Goal: Information Seeking & Learning: Learn about a topic

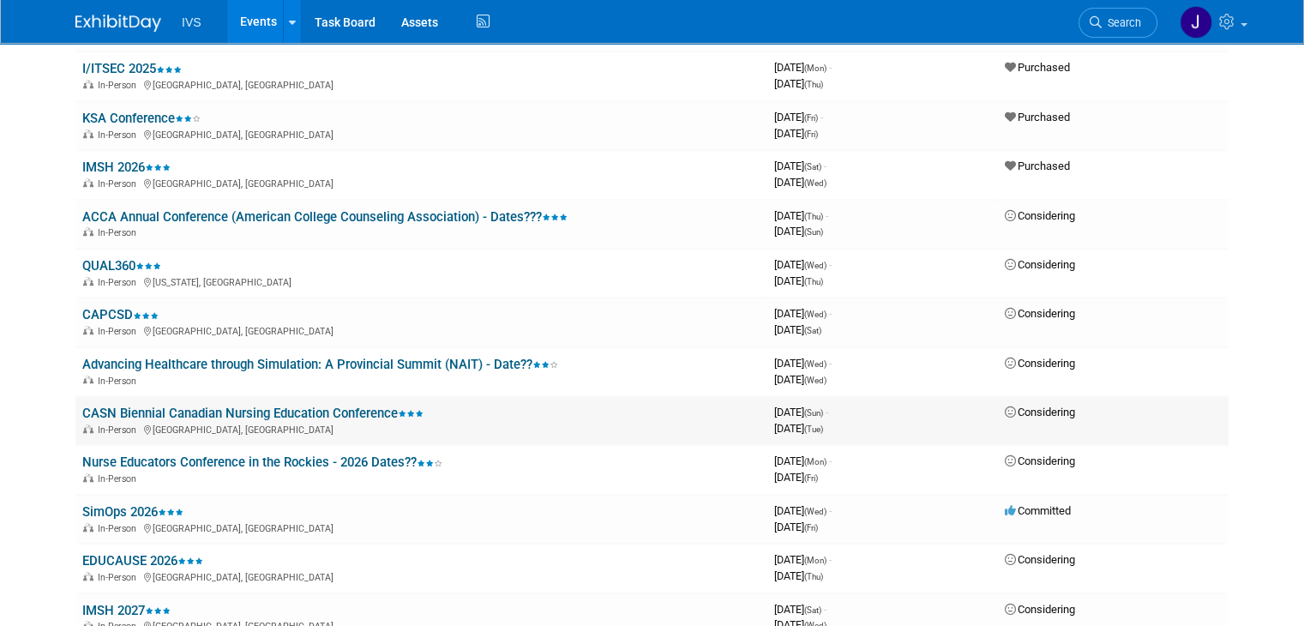
scroll to position [1228, 0]
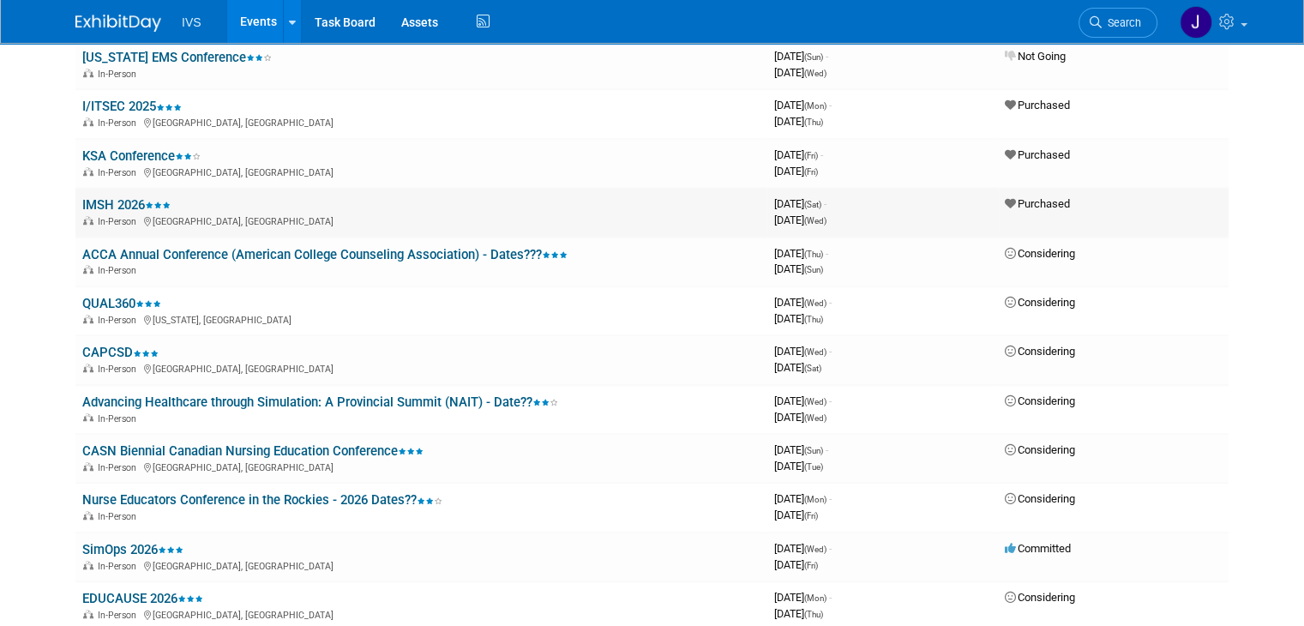
click at [117, 199] on link "IMSH 2026" at bounding box center [126, 204] width 88 height 15
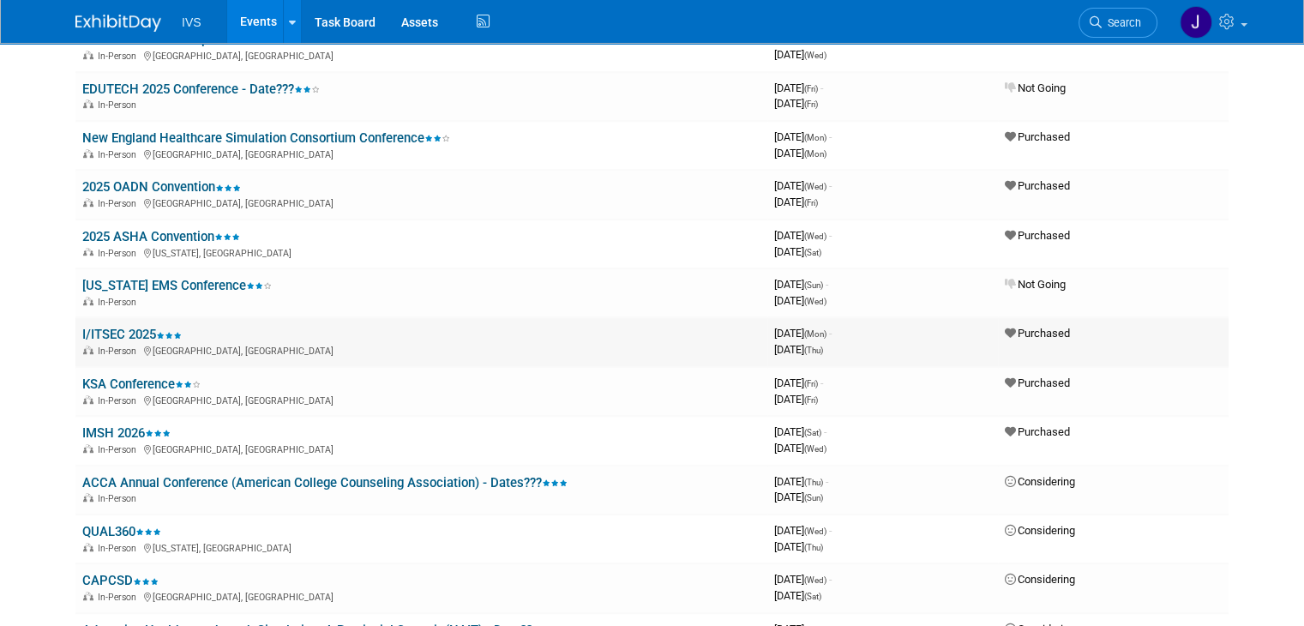
scroll to position [971, 0]
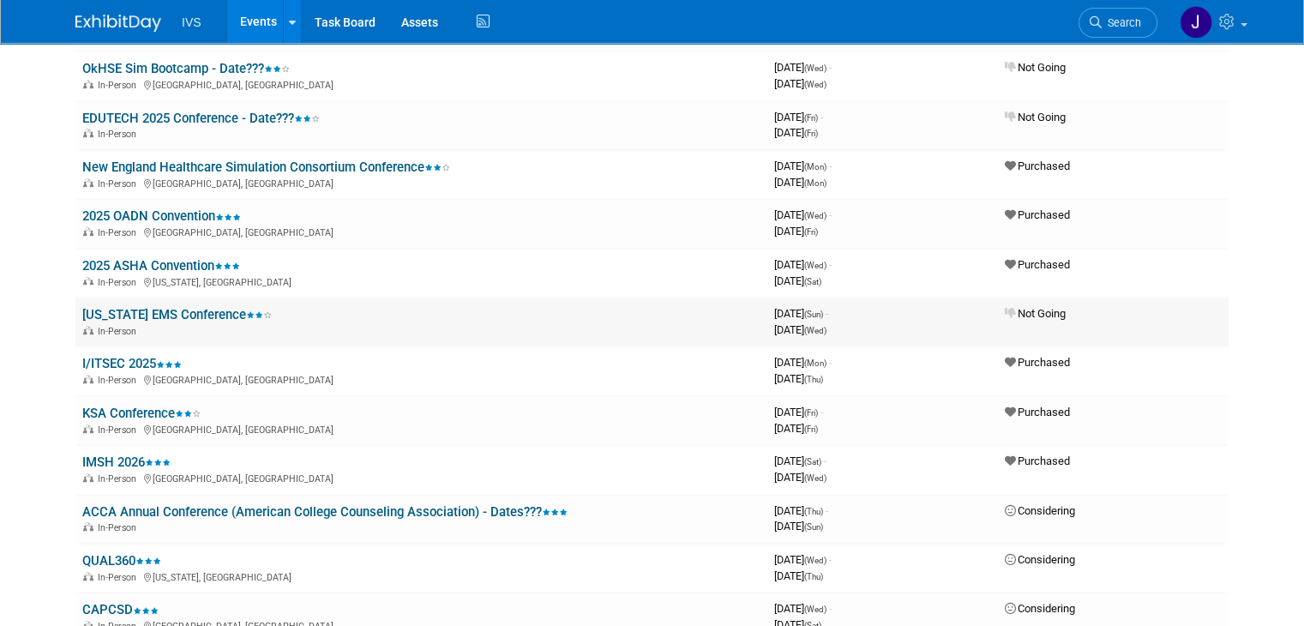
click at [243, 313] on td "Texas EMS Conference In-Person" at bounding box center [421, 322] width 692 height 49
click at [173, 307] on link "[US_STATE] EMS Conference" at bounding box center [176, 314] width 189 height 15
click at [143, 258] on link "2025 ASHA Convention" at bounding box center [161, 265] width 158 height 15
click at [123, 209] on link "2025 OADN Convention" at bounding box center [161, 215] width 159 height 15
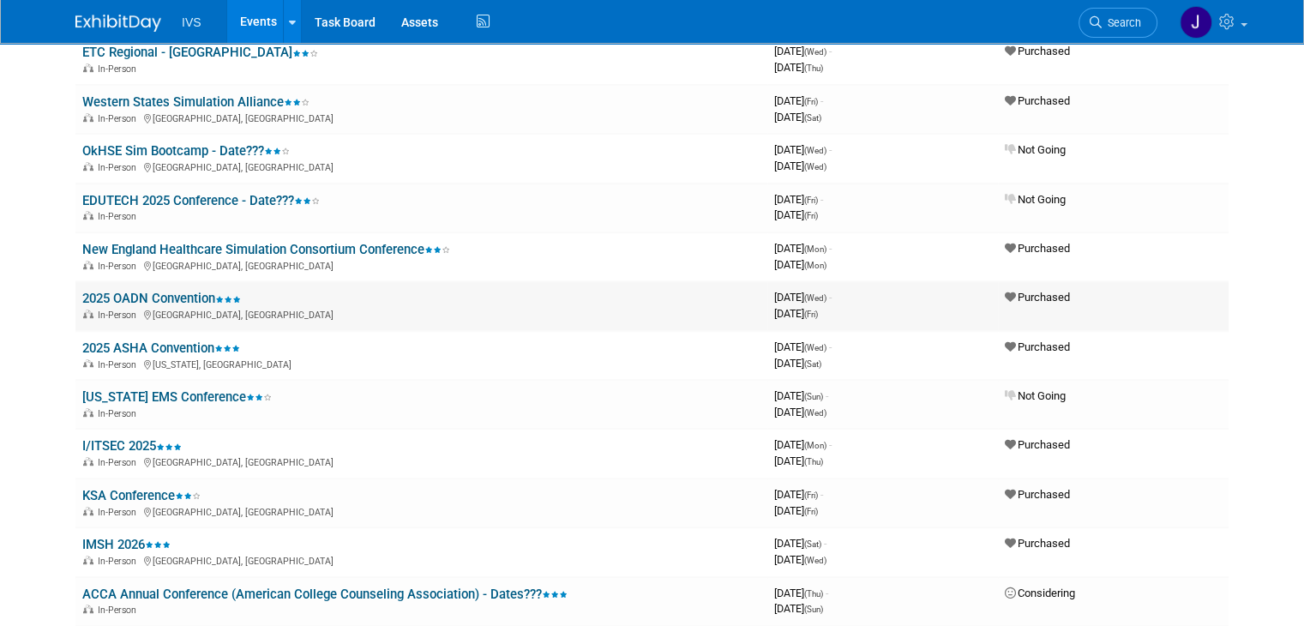
scroll to position [885, 0]
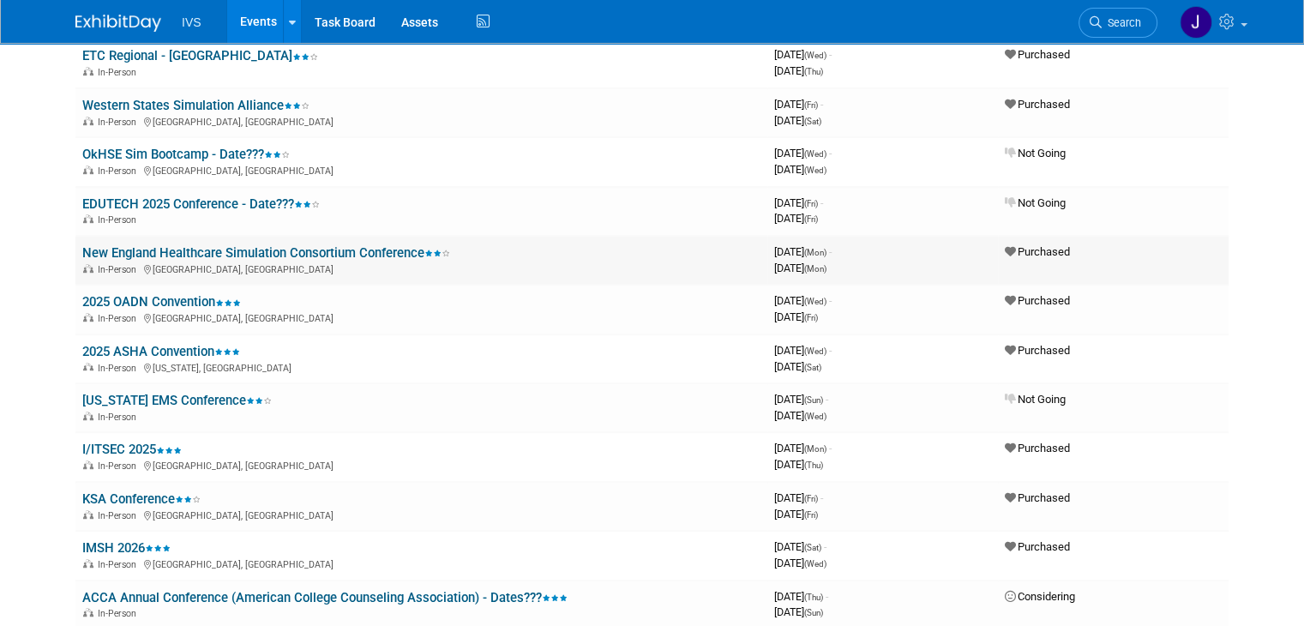
click at [198, 247] on link "New England Healthcare Simulation Consortium Conference" at bounding box center [266, 252] width 368 height 15
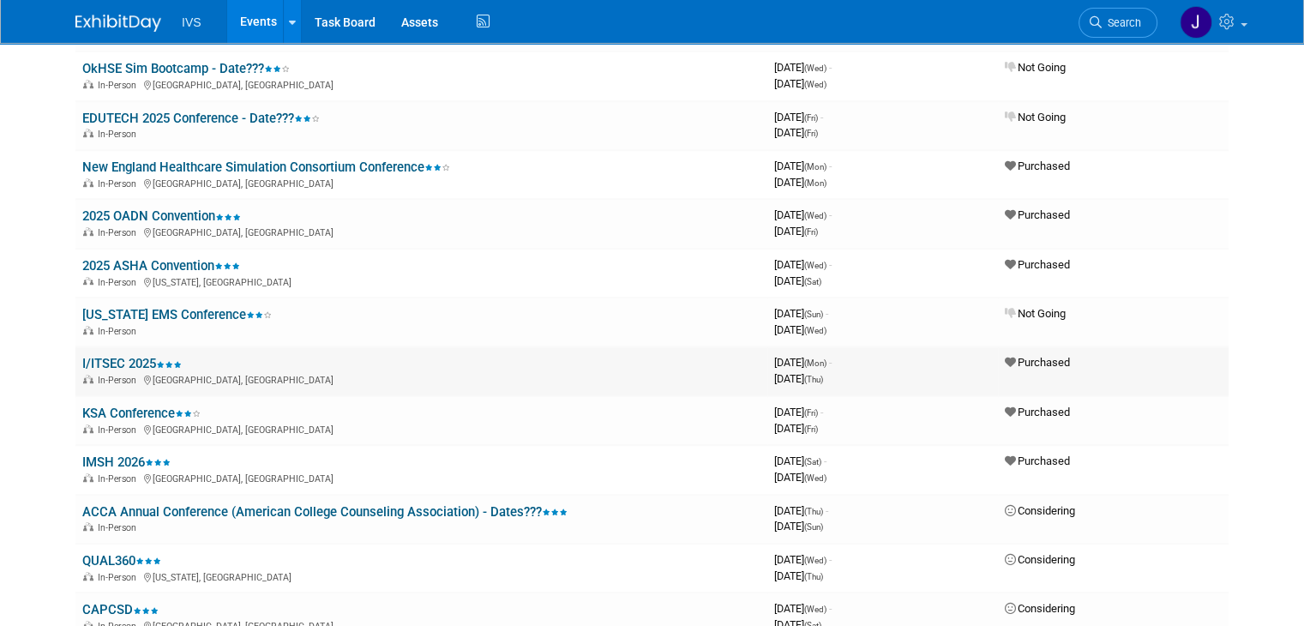
click at [119, 356] on link "I/ITSEC 2025" at bounding box center [131, 363] width 99 height 15
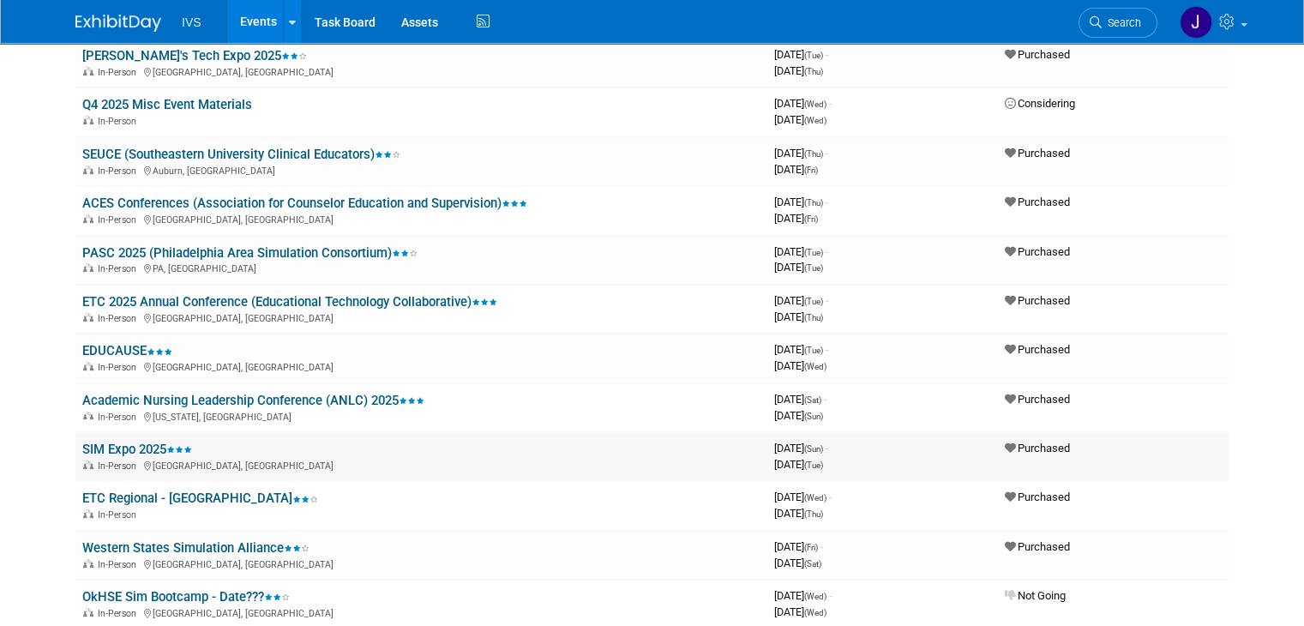
scroll to position [542, 0]
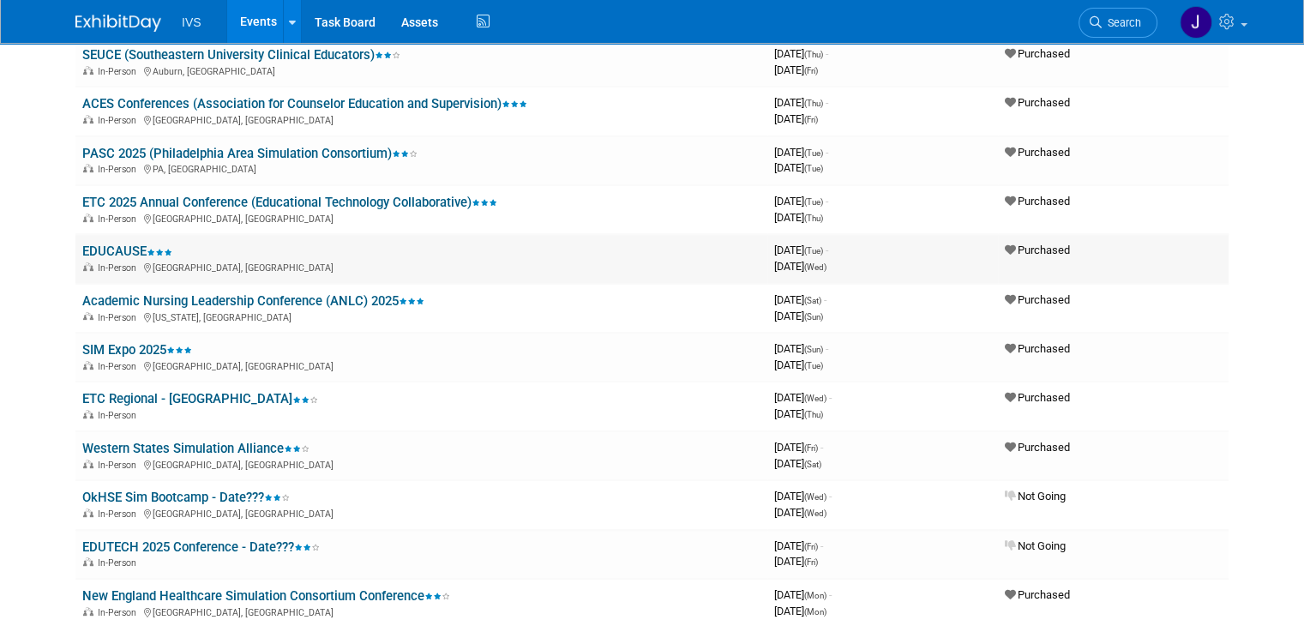
click at [96, 246] on link "EDUCAUSE" at bounding box center [127, 250] width 90 height 15
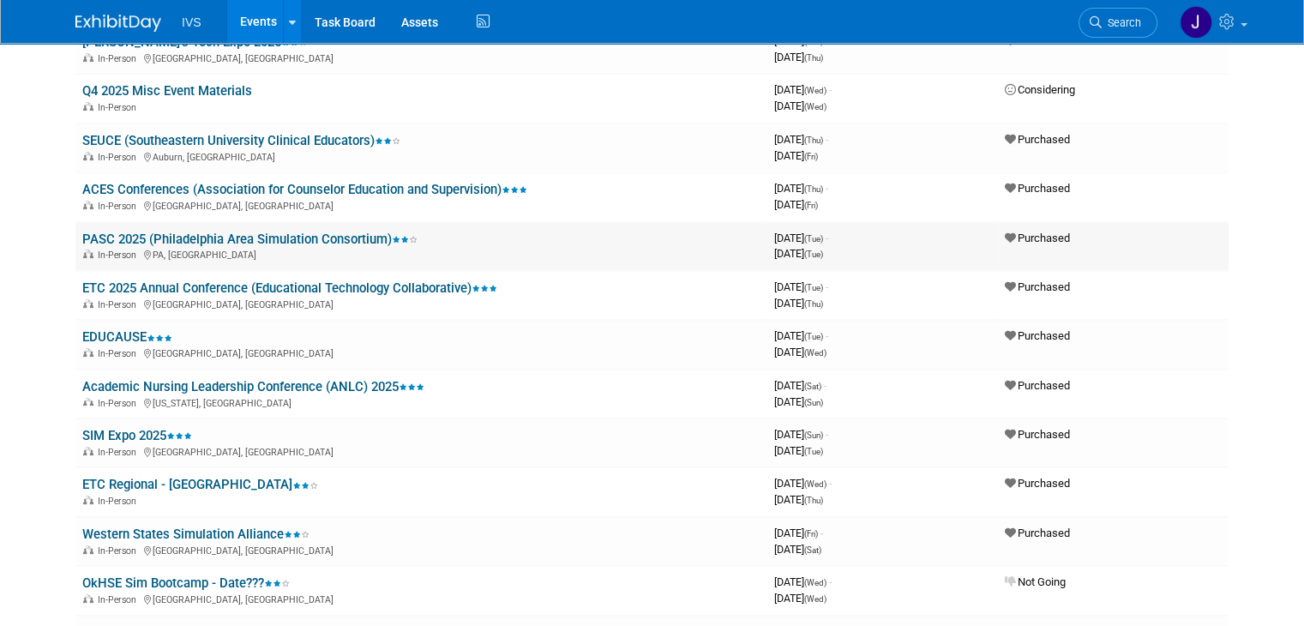
scroll to position [370, 0]
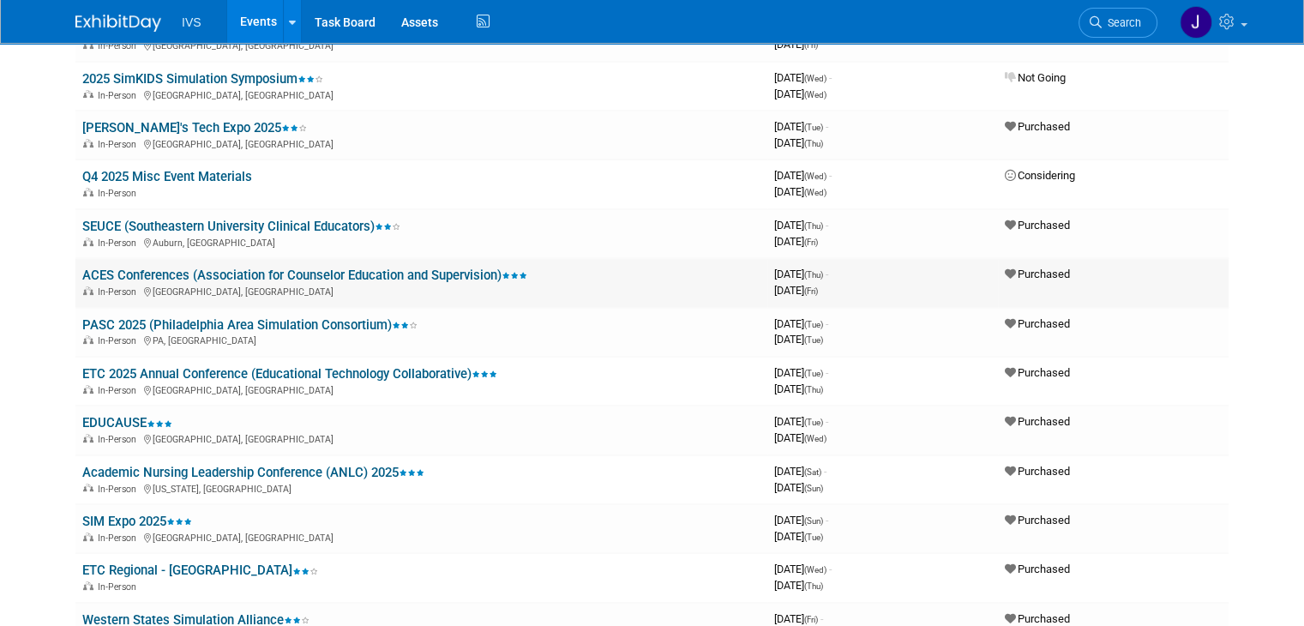
click at [169, 274] on link "ACES Conferences (Association for Counselor Education and Supervision)" at bounding box center [304, 275] width 445 height 15
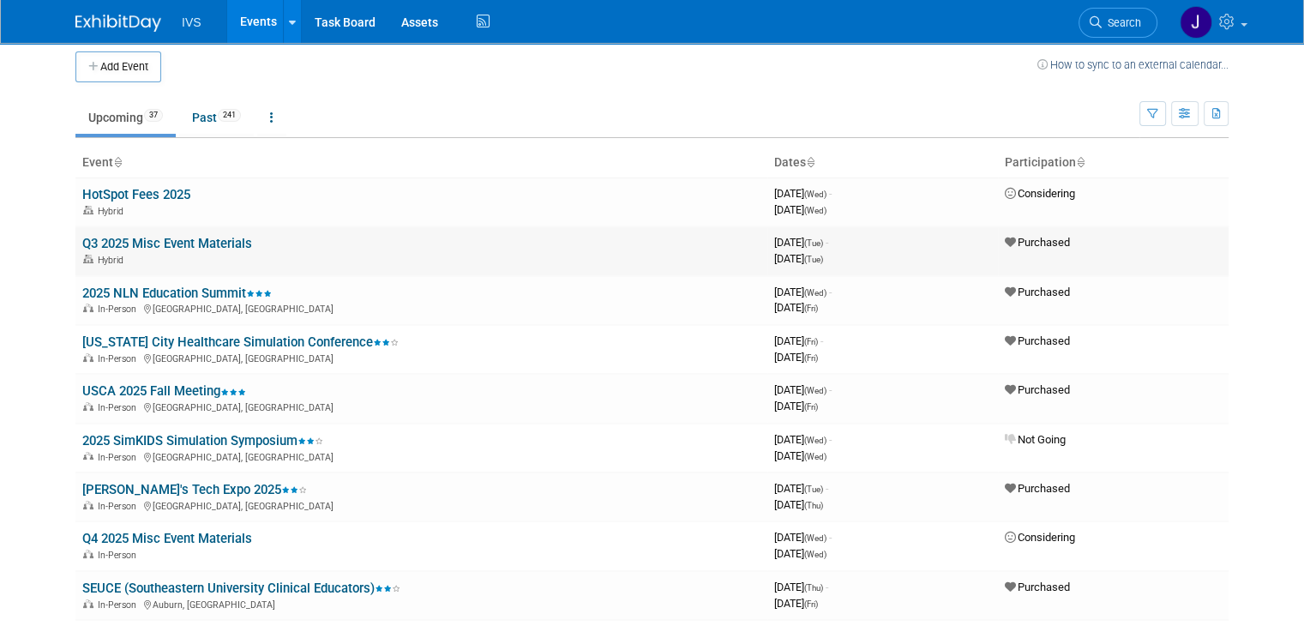
scroll to position [0, 0]
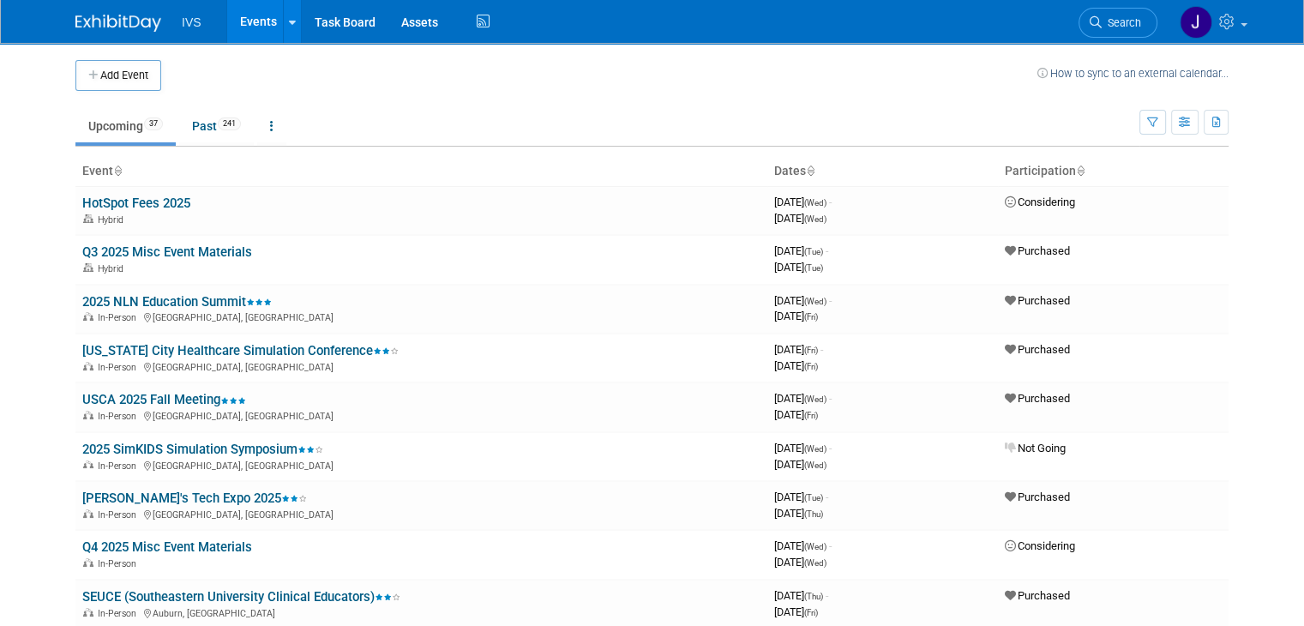
click at [375, 104] on td "Upcoming 37 Past 241 All Events 278 Past and Upcoming Grouped Annually Events g…" at bounding box center [607, 119] width 1064 height 56
click at [842, 91] on td "Upcoming 37 Past 241 All Events 278 Past and Upcoming Grouped Annually Events g…" at bounding box center [607, 119] width 1064 height 56
click at [28, 107] on body "IVS Events Add Event Bulk Upload Events Shareable Event Boards Recently Viewed …" at bounding box center [652, 313] width 1304 height 626
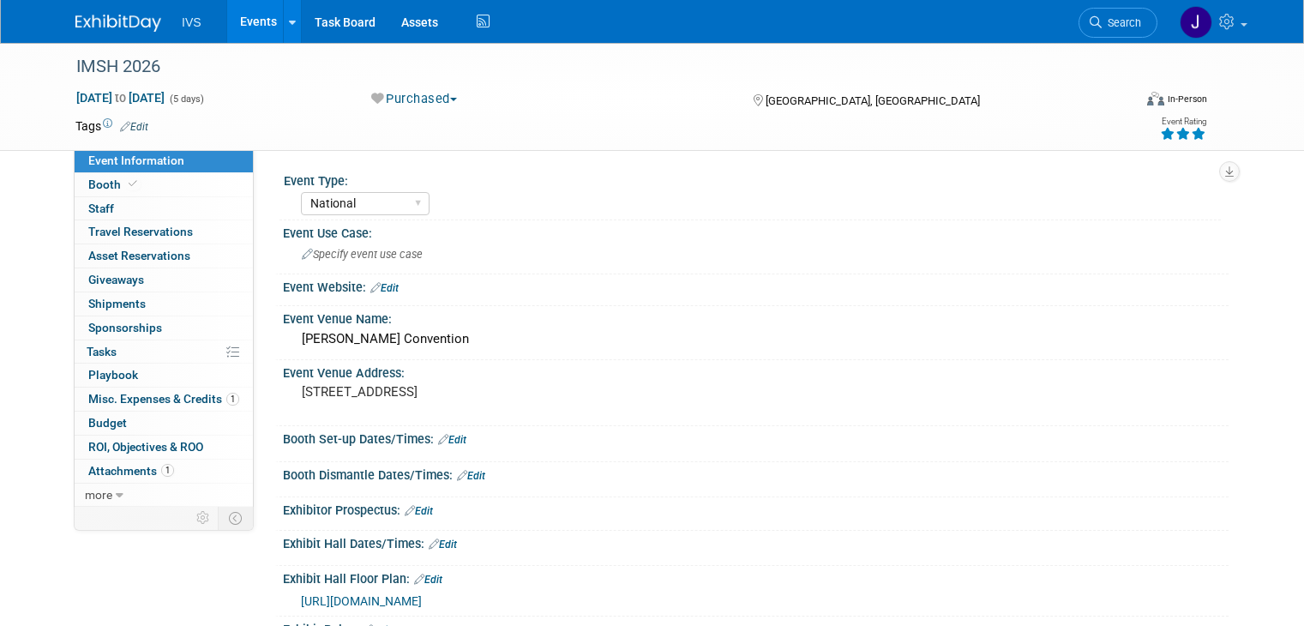
select select "National"
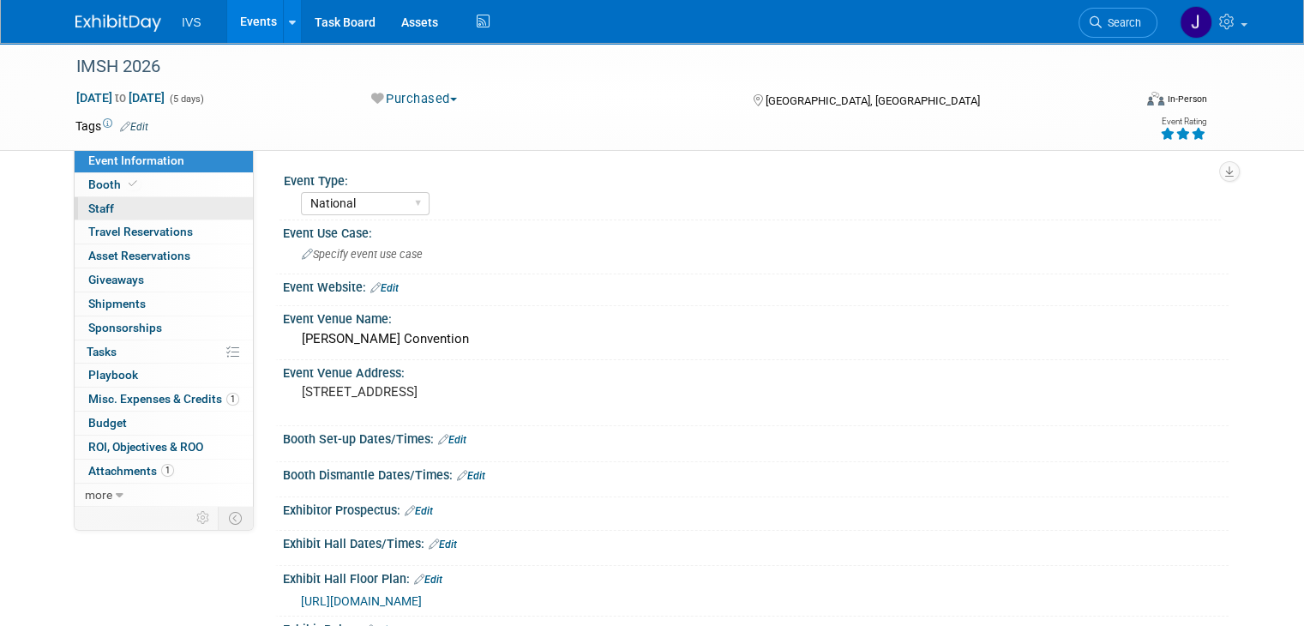
click at [90, 209] on span "Staff 0" at bounding box center [101, 208] width 26 height 14
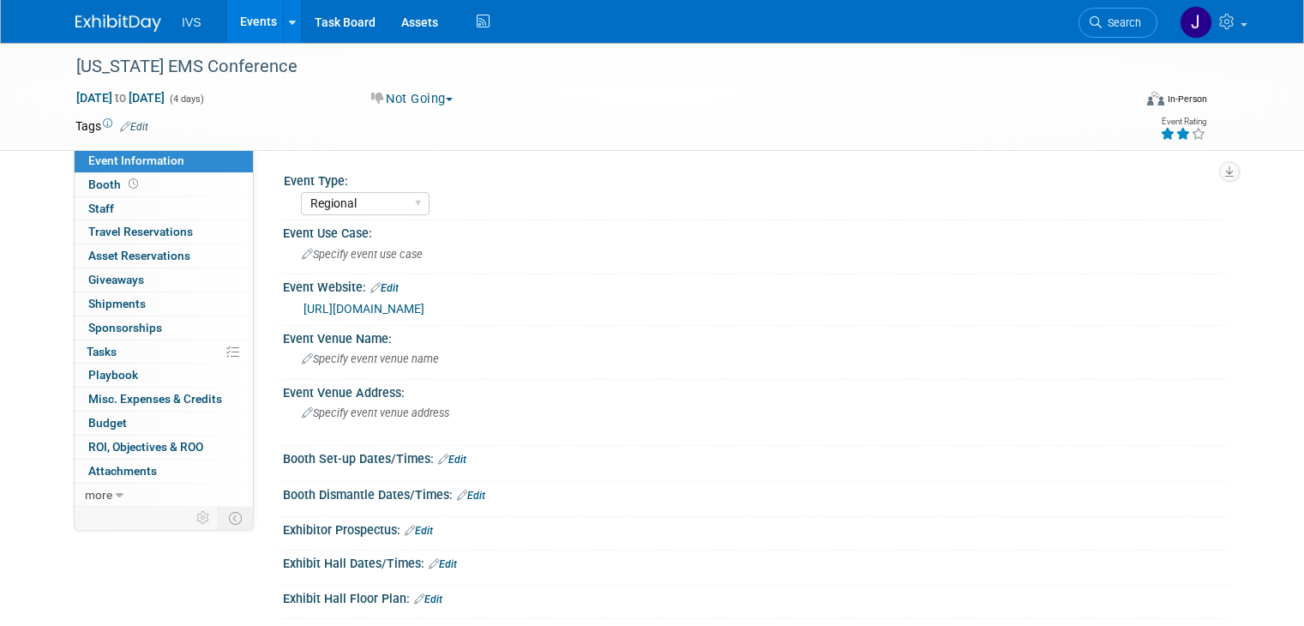
select select "Regional"
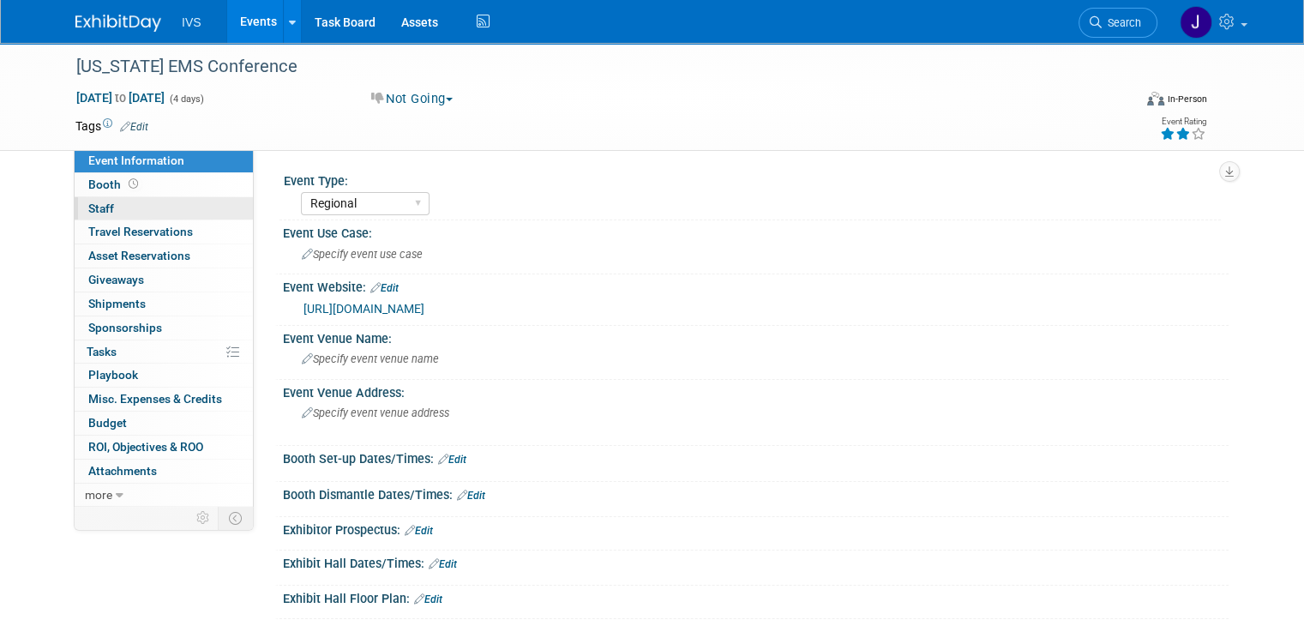
click at [88, 203] on span "Staff 0" at bounding box center [101, 208] width 26 height 14
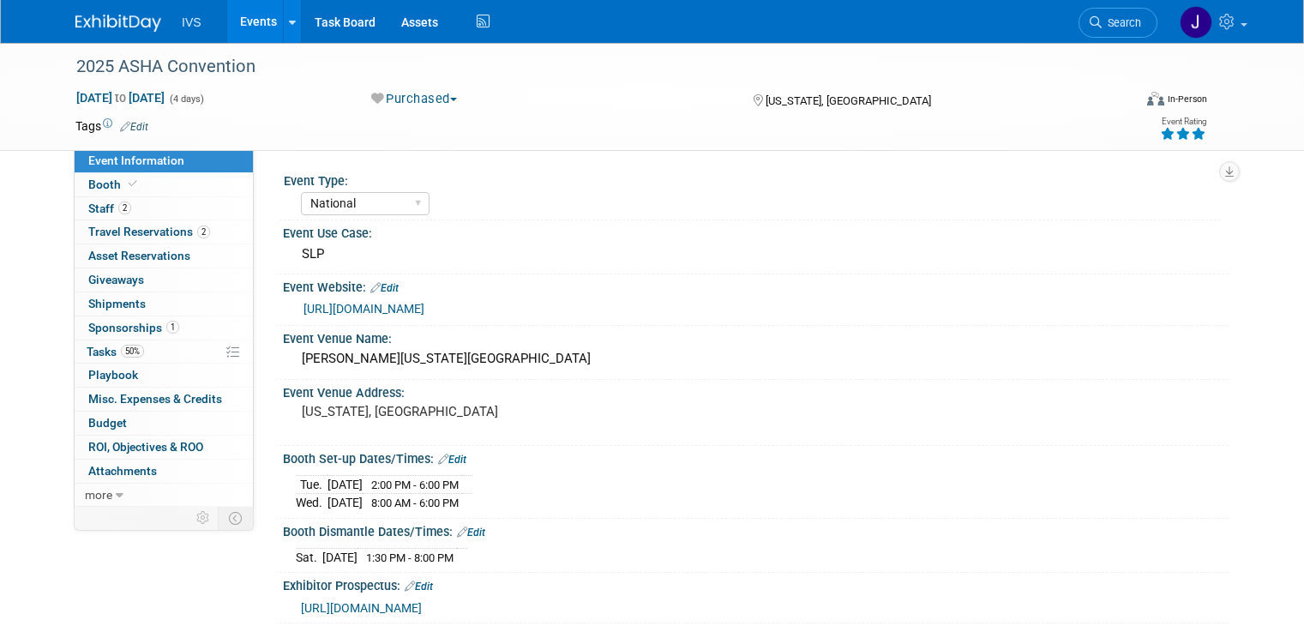
select select "National"
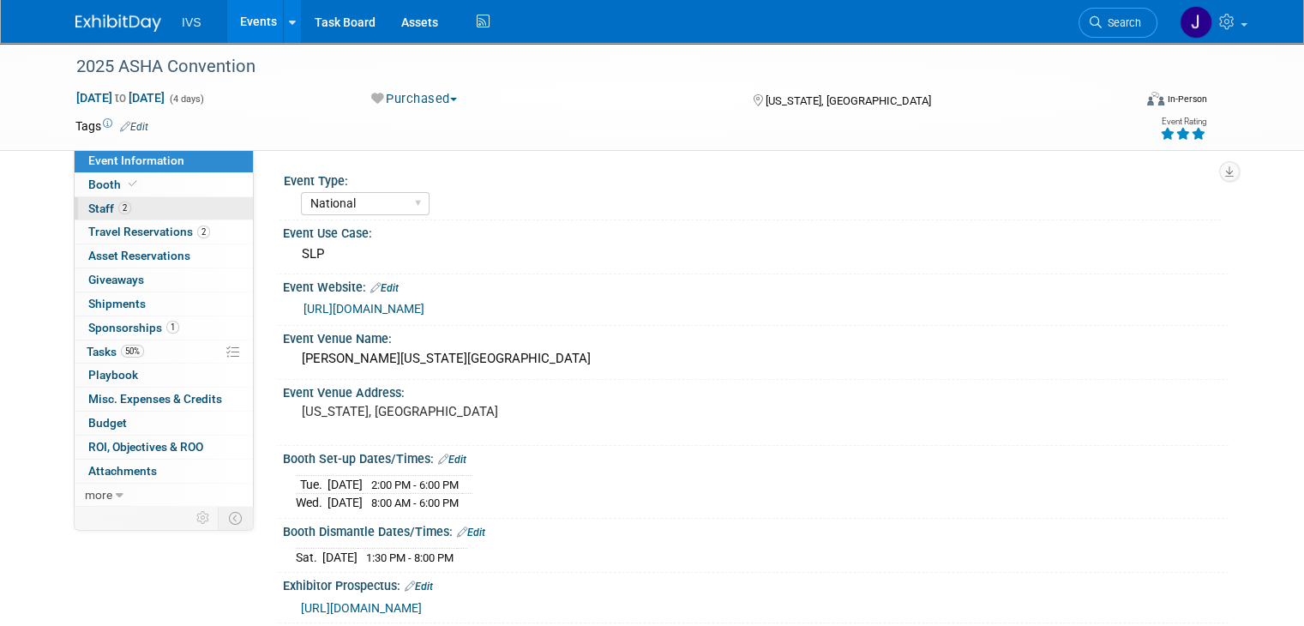
click at [88, 207] on span "Staff 2" at bounding box center [109, 208] width 43 height 14
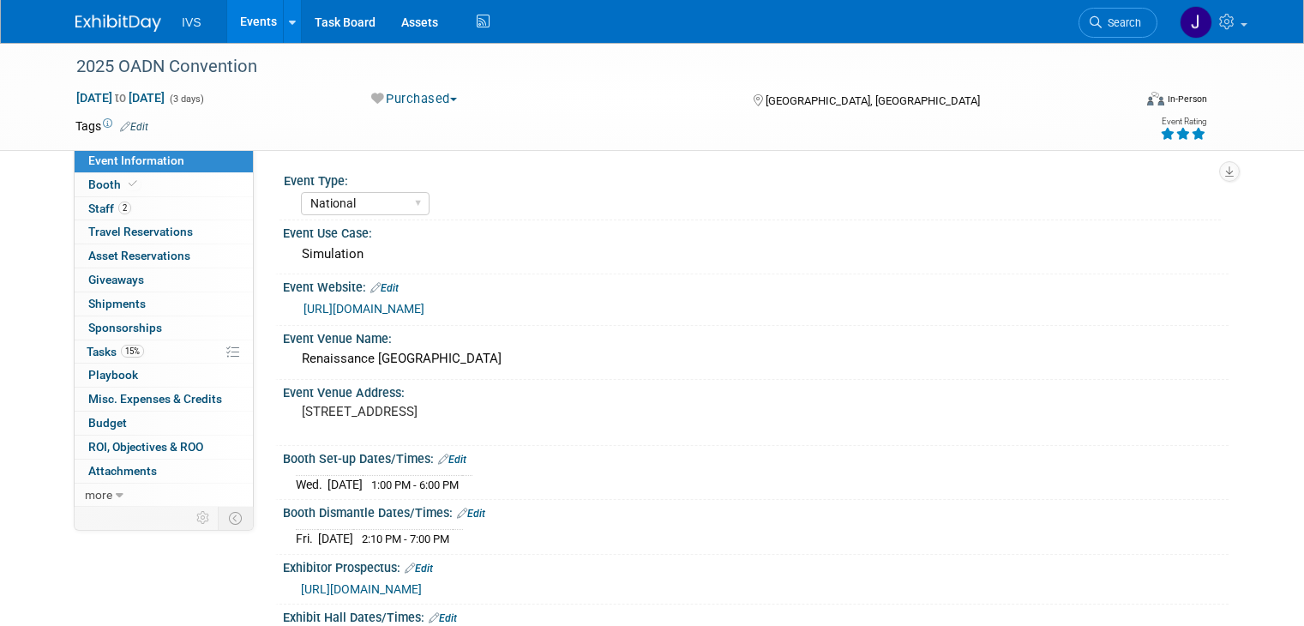
select select "National"
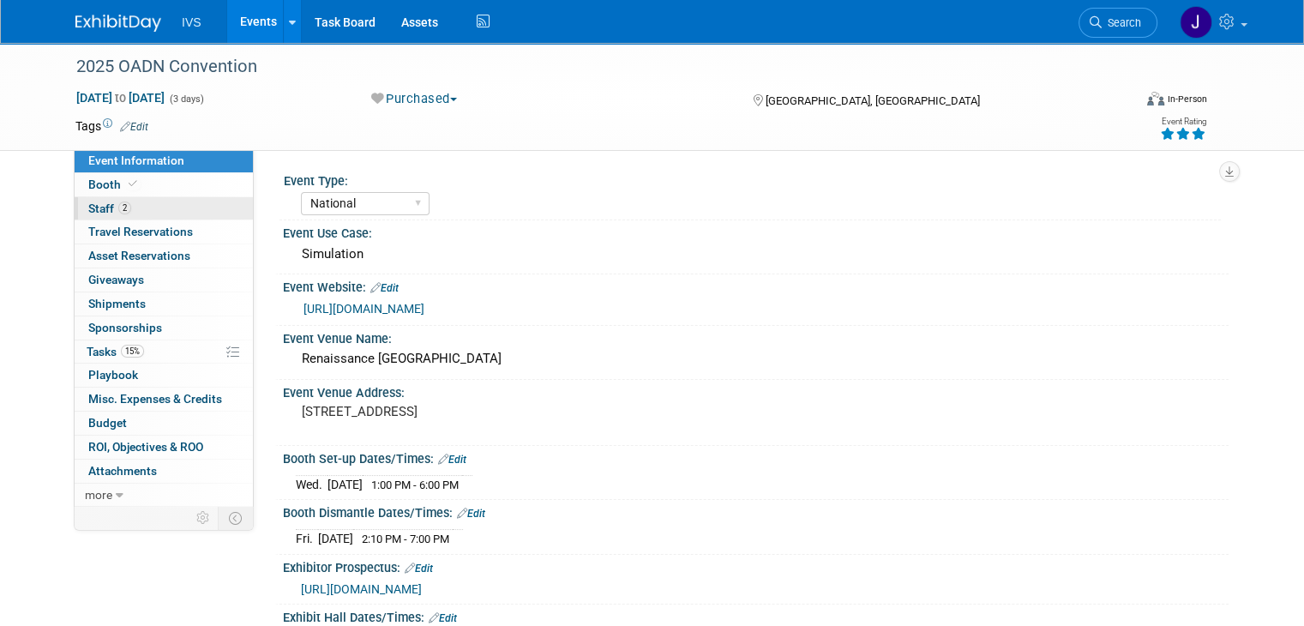
click at [90, 208] on span "Staff 2" at bounding box center [109, 208] width 43 height 14
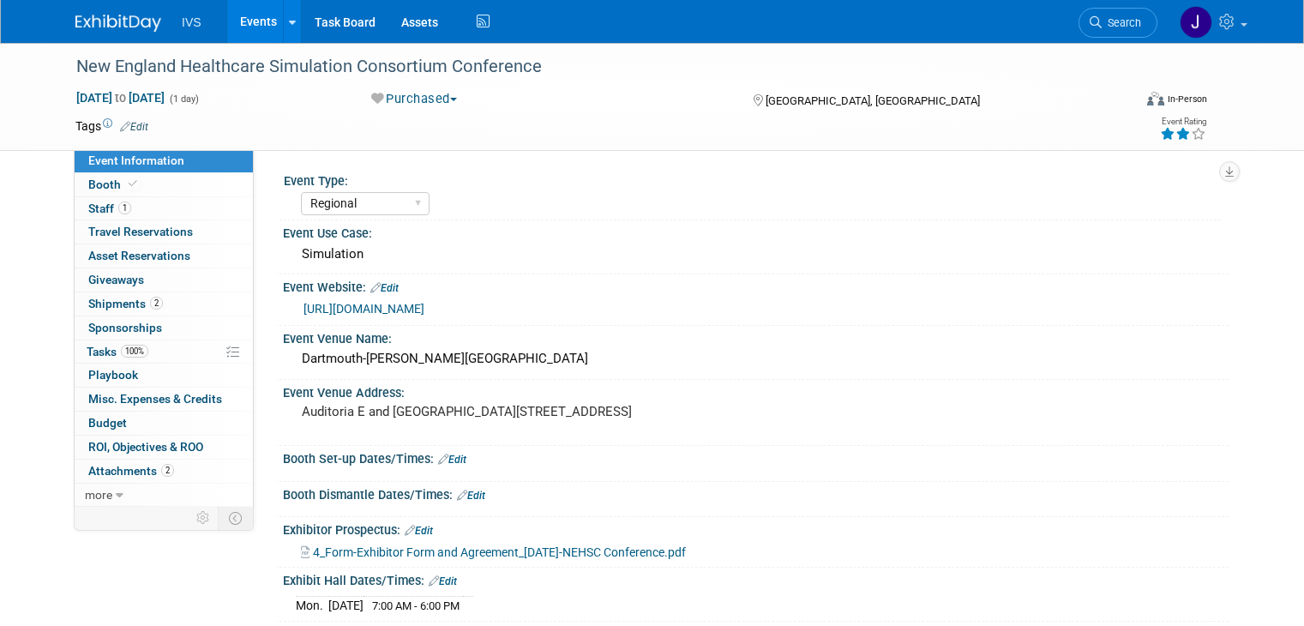
select select "Regional"
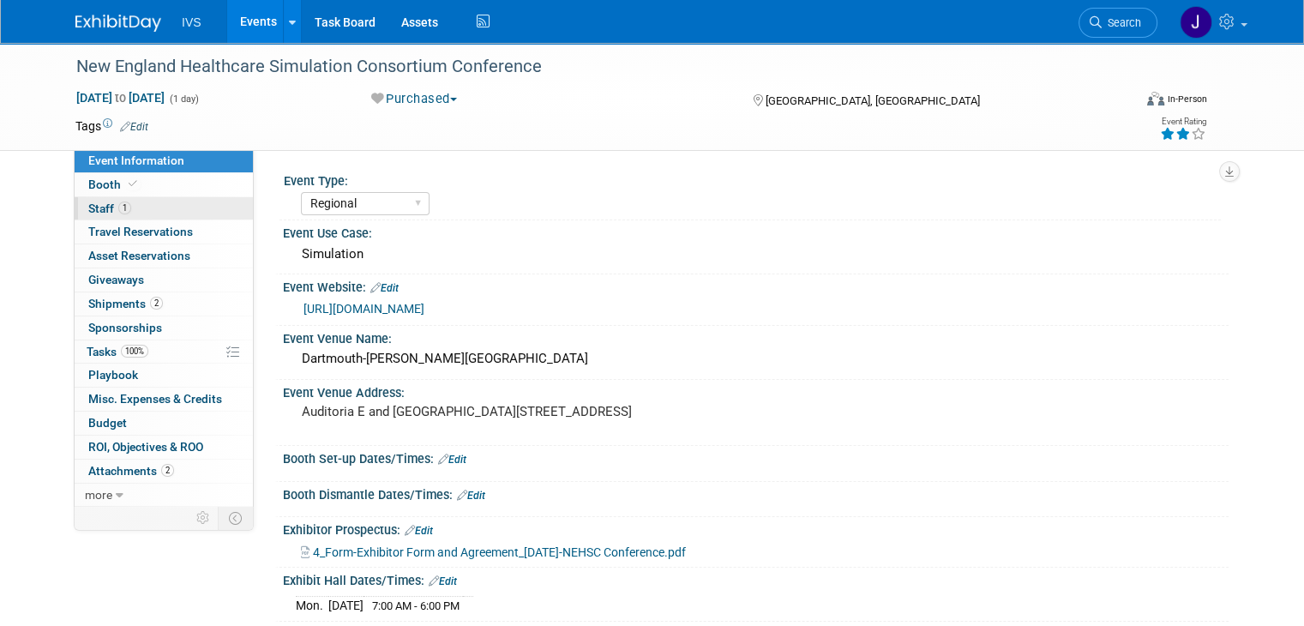
click at [88, 206] on span "Staff 1" at bounding box center [109, 208] width 43 height 14
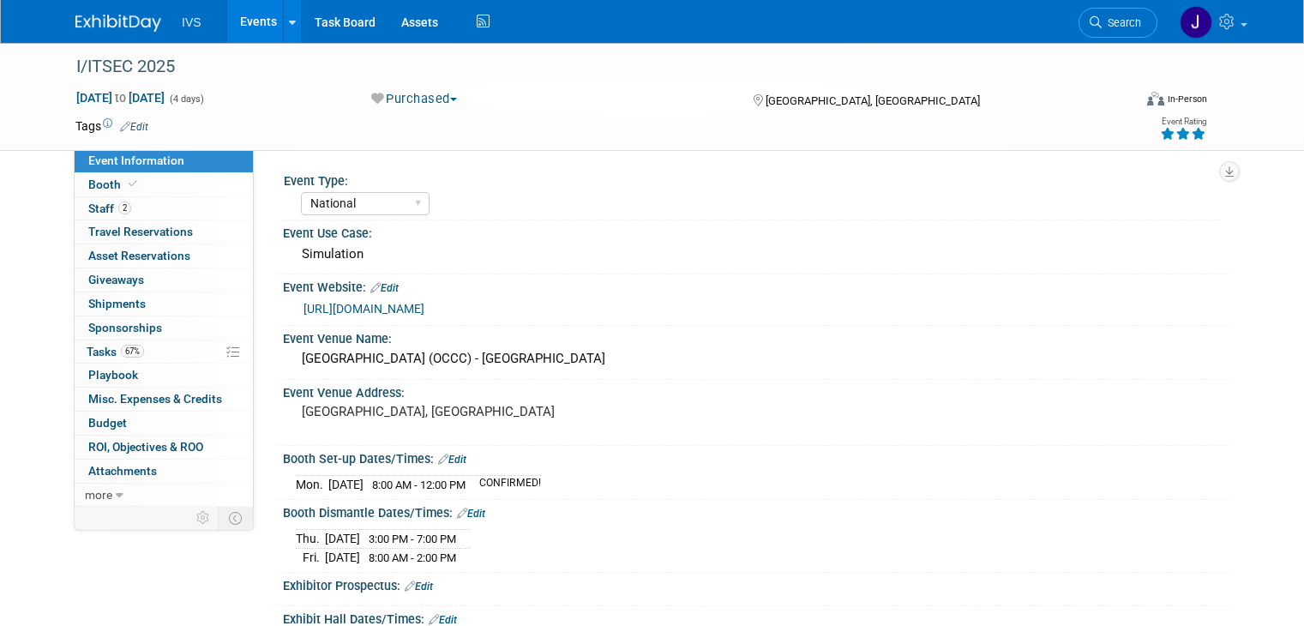
select select "National"
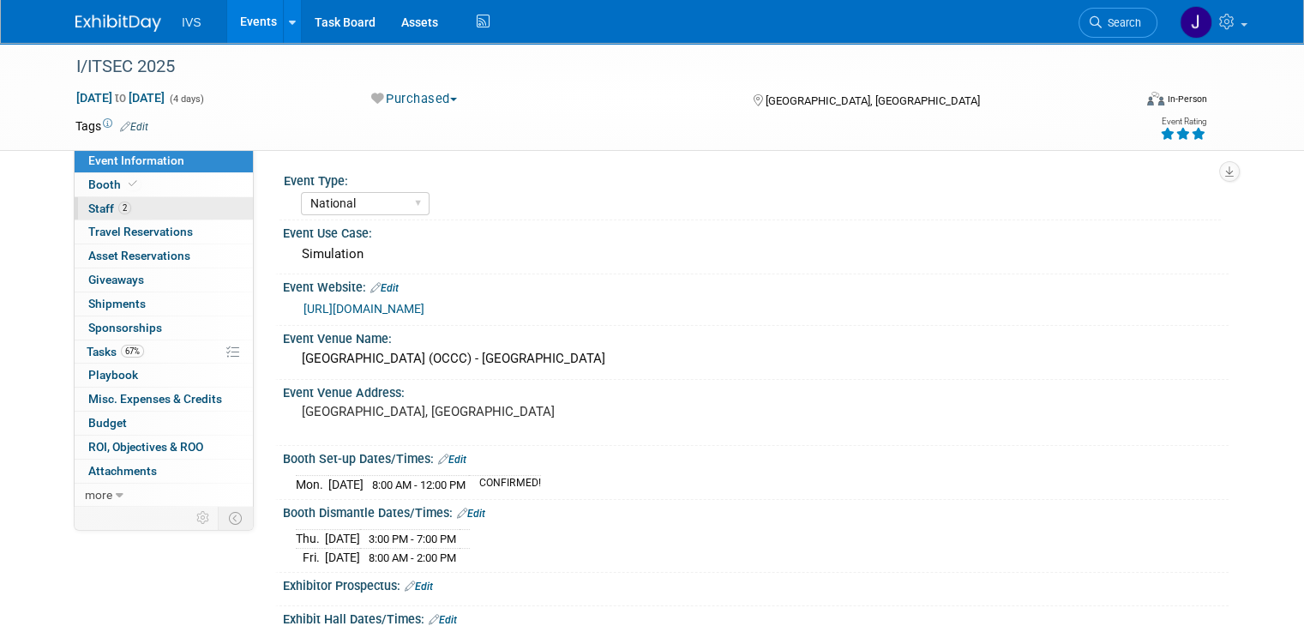
click at [88, 210] on span "Staff 2" at bounding box center [109, 208] width 43 height 14
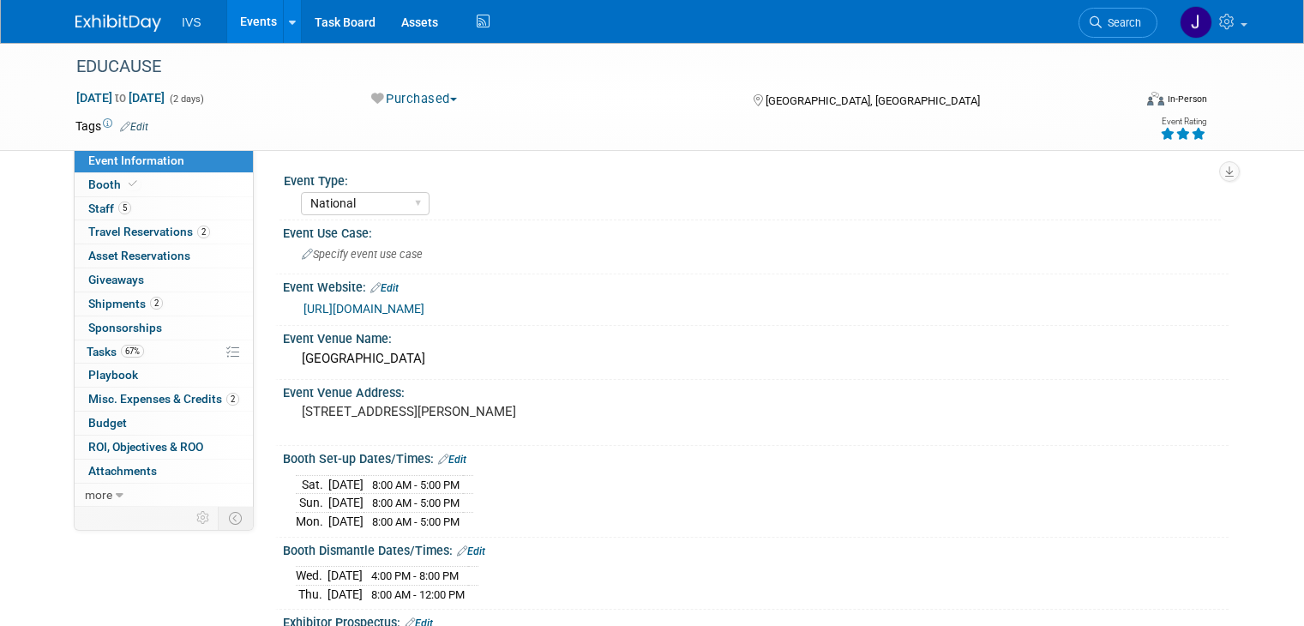
select select "National"
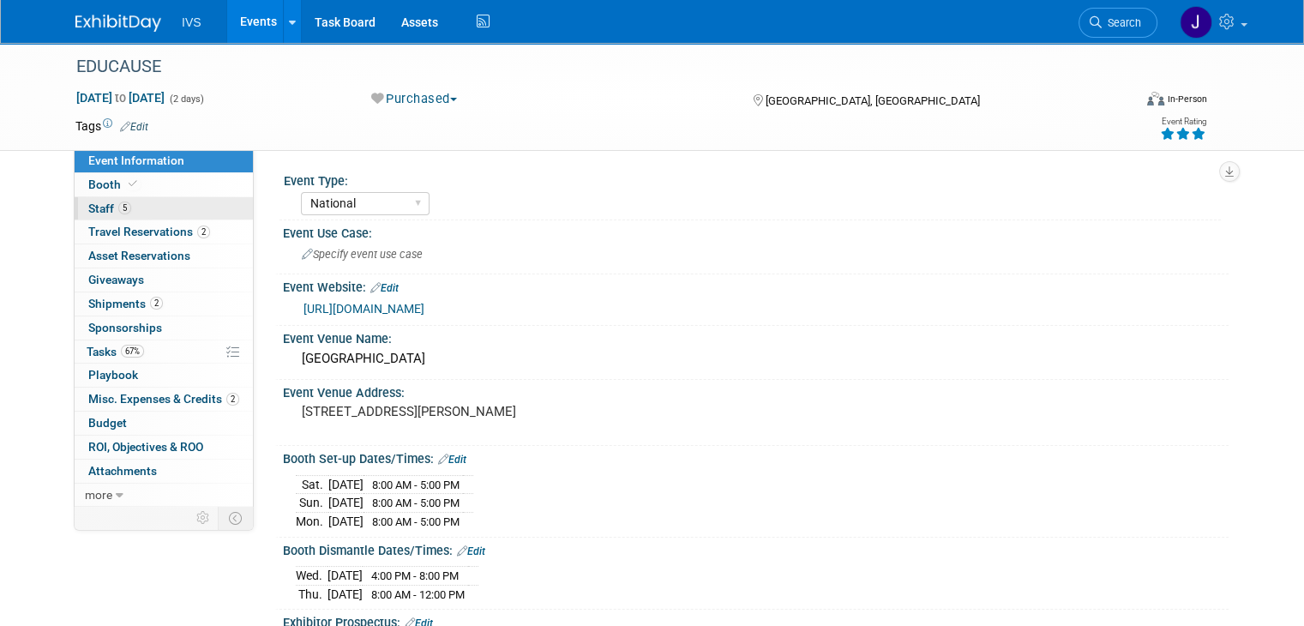
click at [88, 205] on span "Staff 5" at bounding box center [109, 208] width 43 height 14
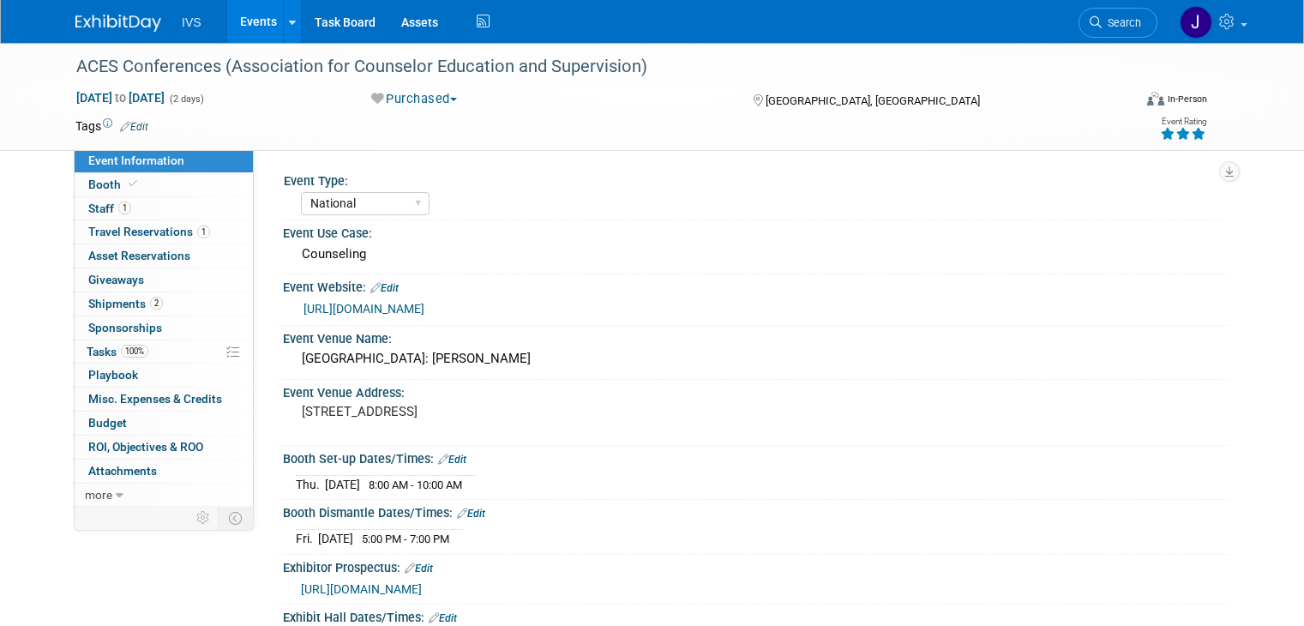
select select "National"
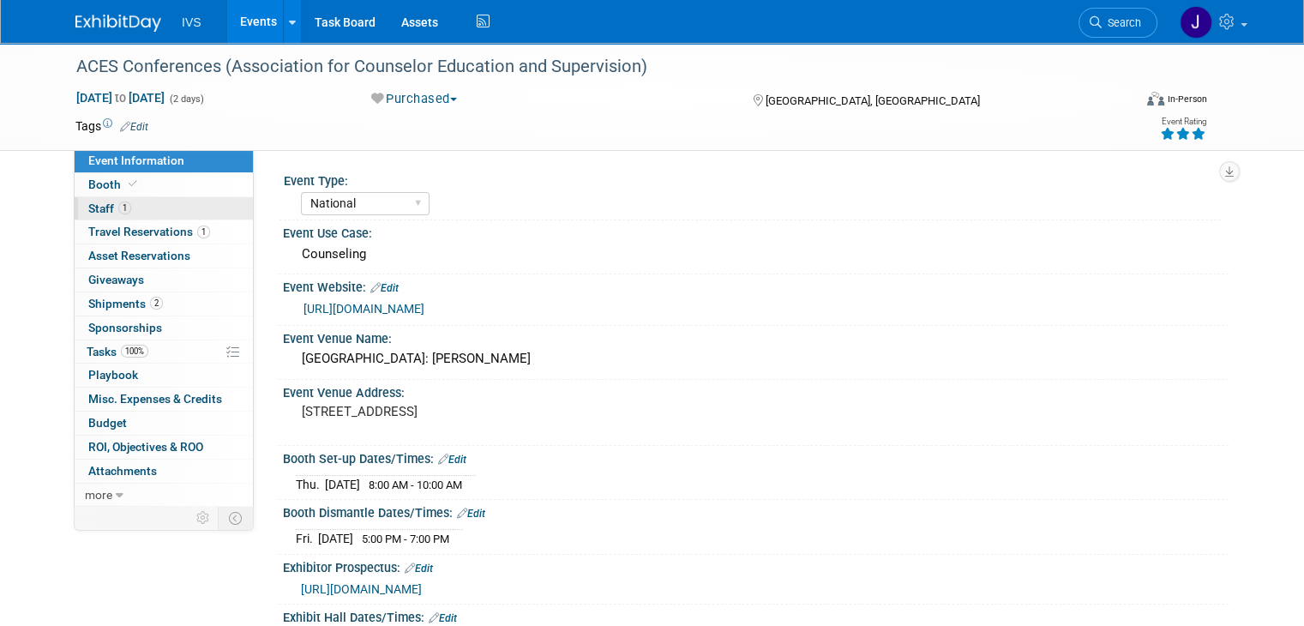
click at [89, 210] on span "Staff 1" at bounding box center [109, 208] width 43 height 14
